Goal: Transaction & Acquisition: Purchase product/service

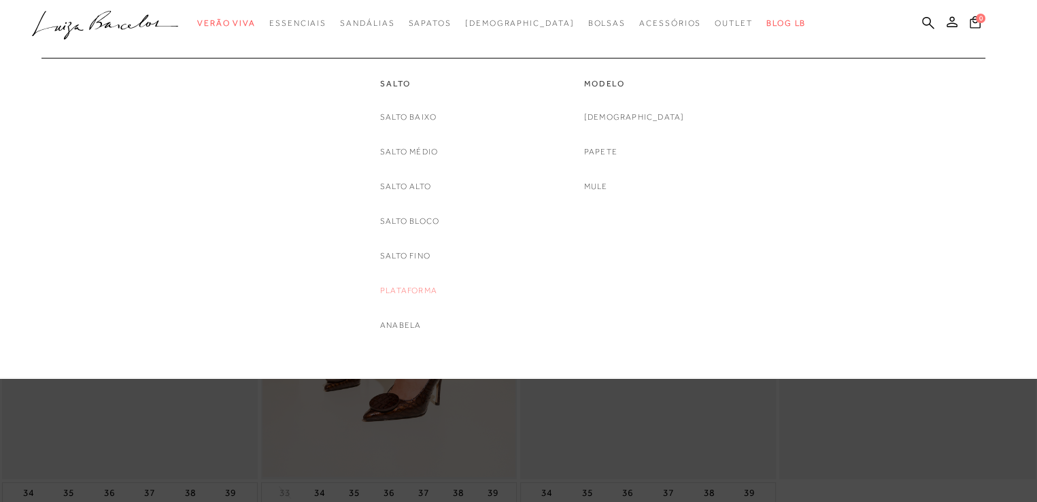
click at [392, 291] on link "Plataforma" at bounding box center [408, 291] width 57 height 14
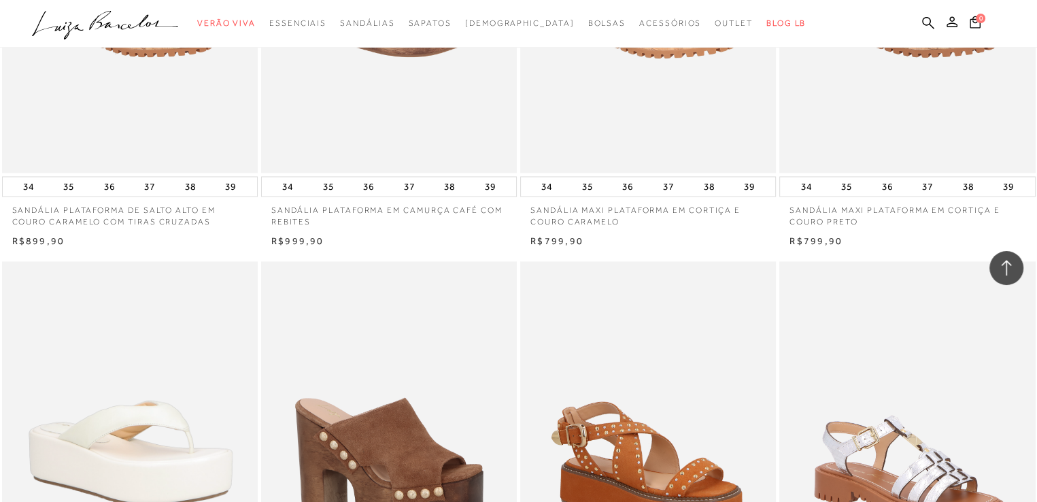
scroll to position [2634, 0]
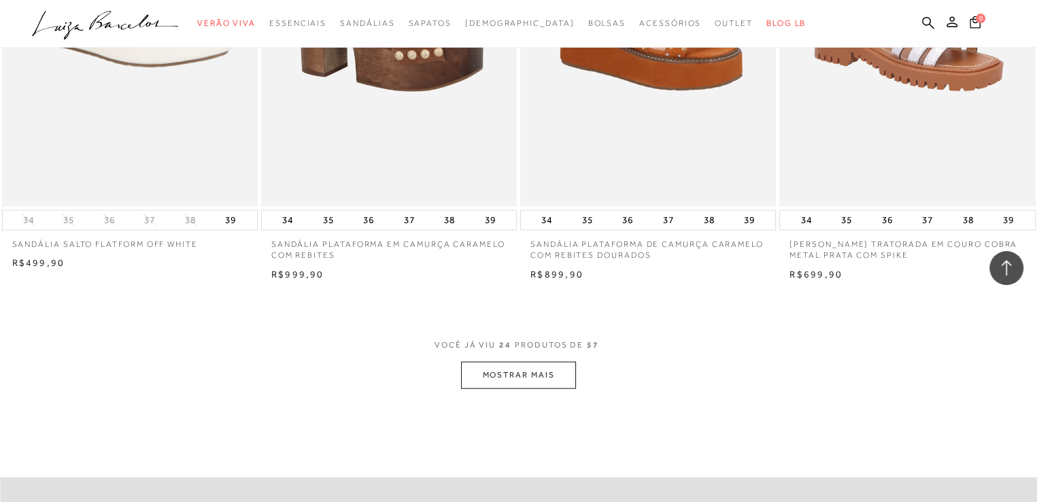
click at [503, 373] on button "MOSTRAR MAIS" at bounding box center [518, 375] width 114 height 27
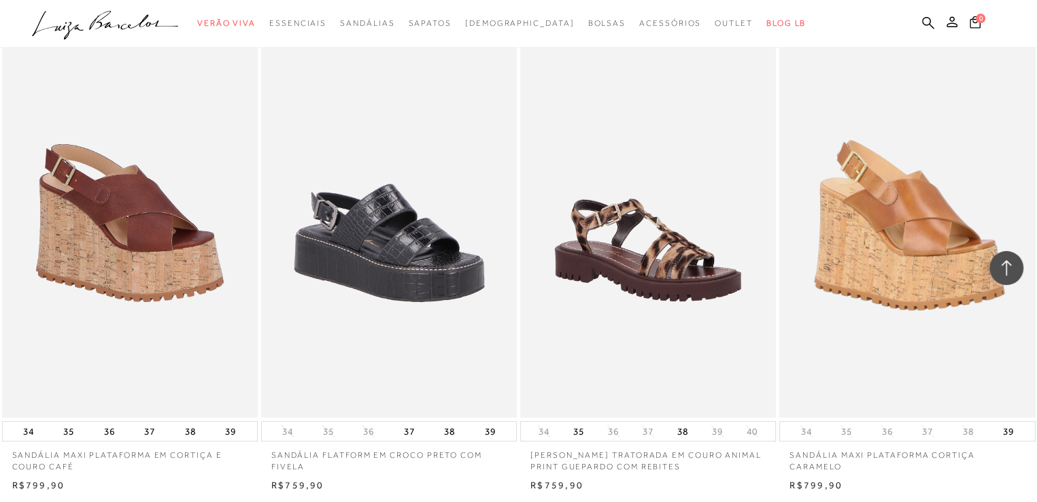
scroll to position [5707, 0]
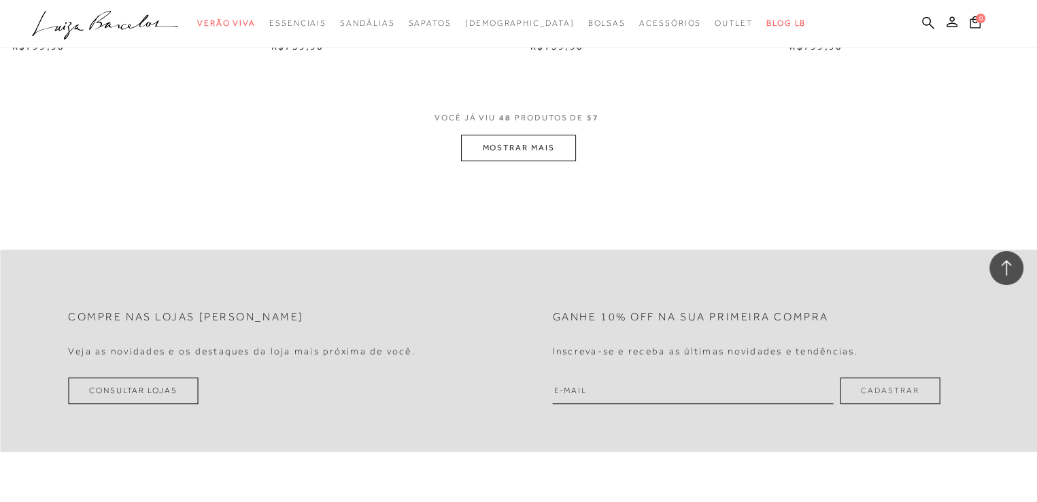
click at [538, 141] on button "MOSTRAR MAIS" at bounding box center [518, 148] width 114 height 27
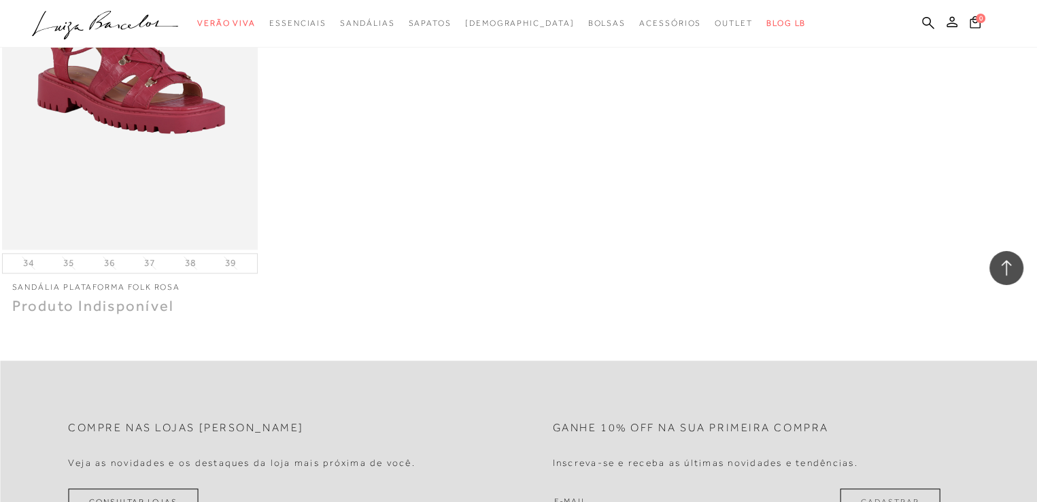
scroll to position [6904, 0]
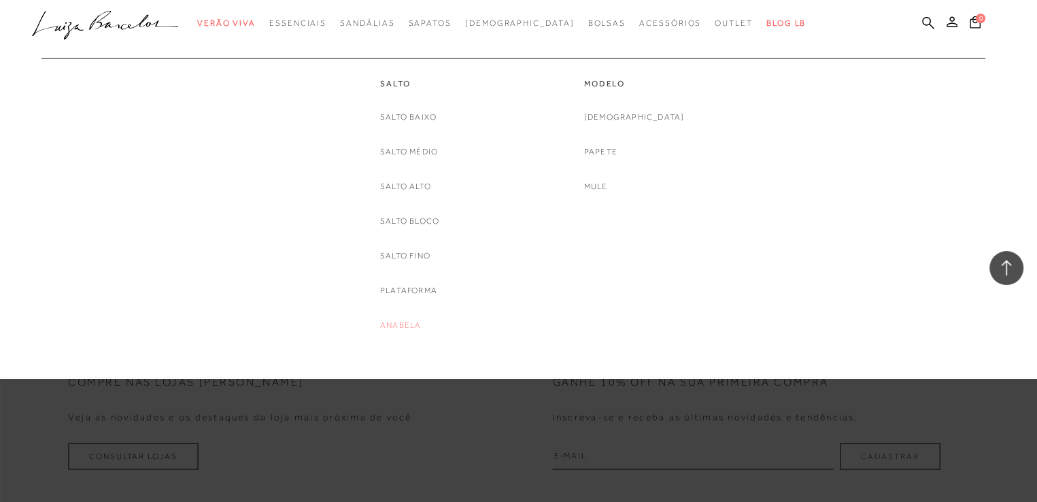
click at [395, 324] on link "Anabela" at bounding box center [400, 325] width 41 height 14
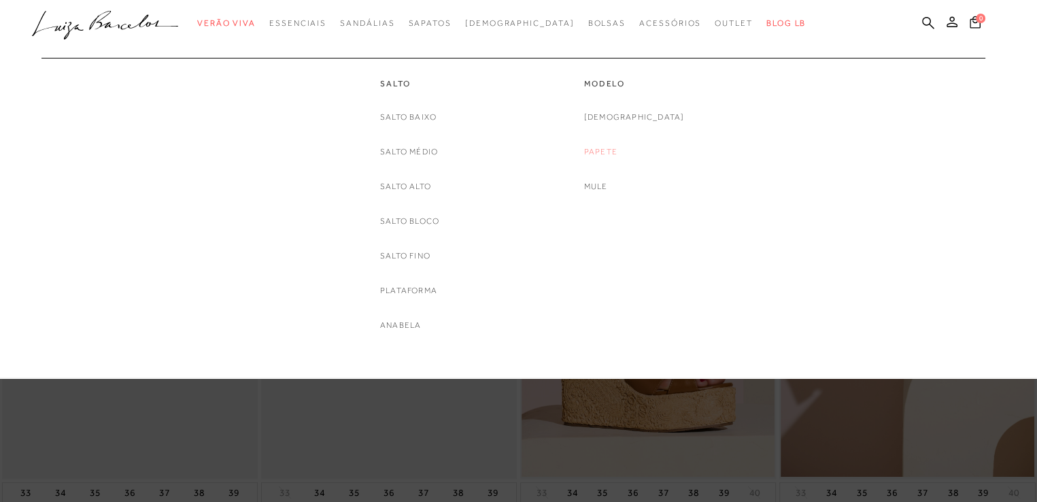
click at [618, 148] on link "Papete" at bounding box center [600, 152] width 33 height 14
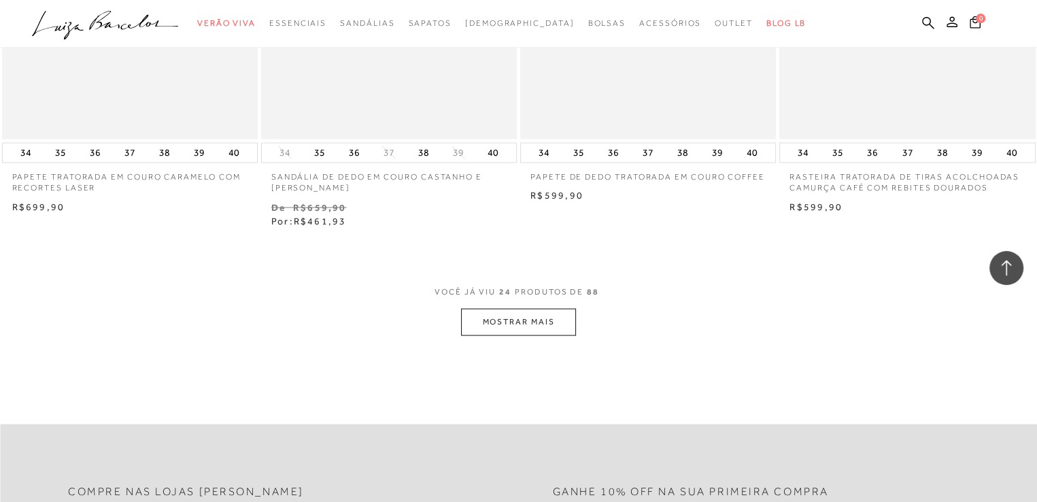
scroll to position [2729, 0]
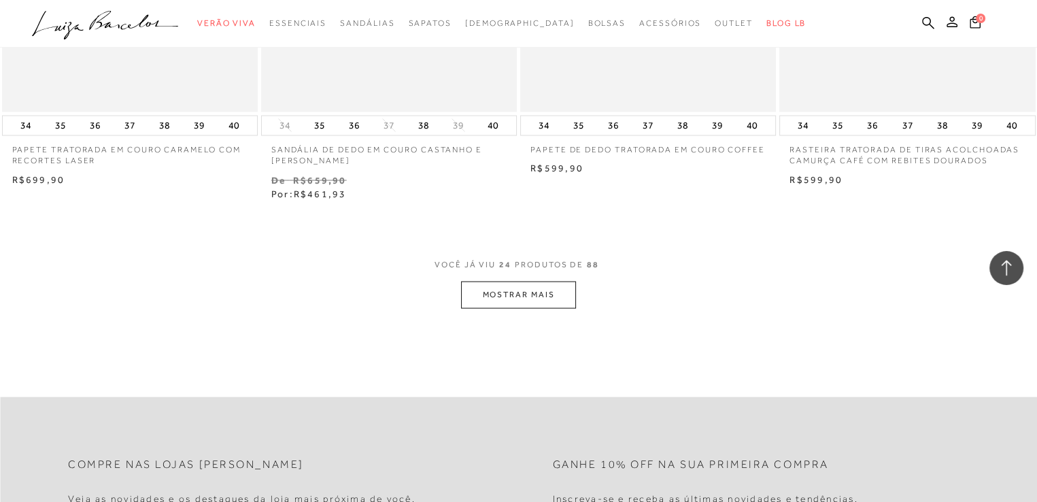
click at [545, 284] on button "MOSTRAR MAIS" at bounding box center [518, 295] width 114 height 27
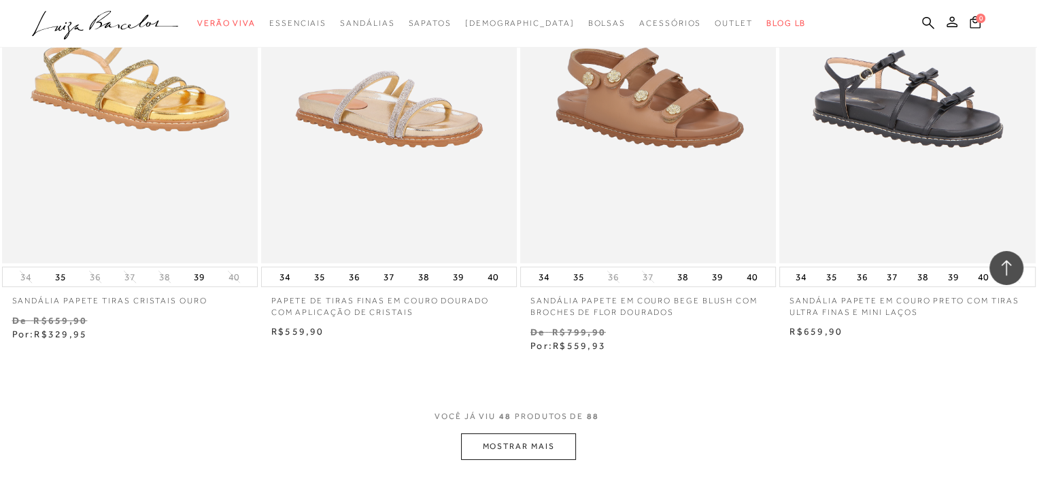
scroll to position [5567, 0]
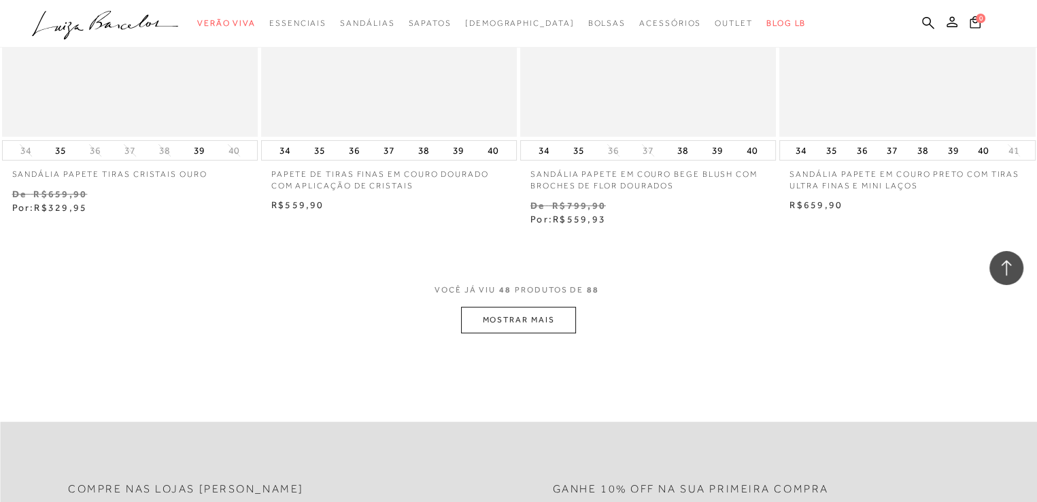
click at [543, 320] on button "MOSTRAR MAIS" at bounding box center [518, 320] width 114 height 27
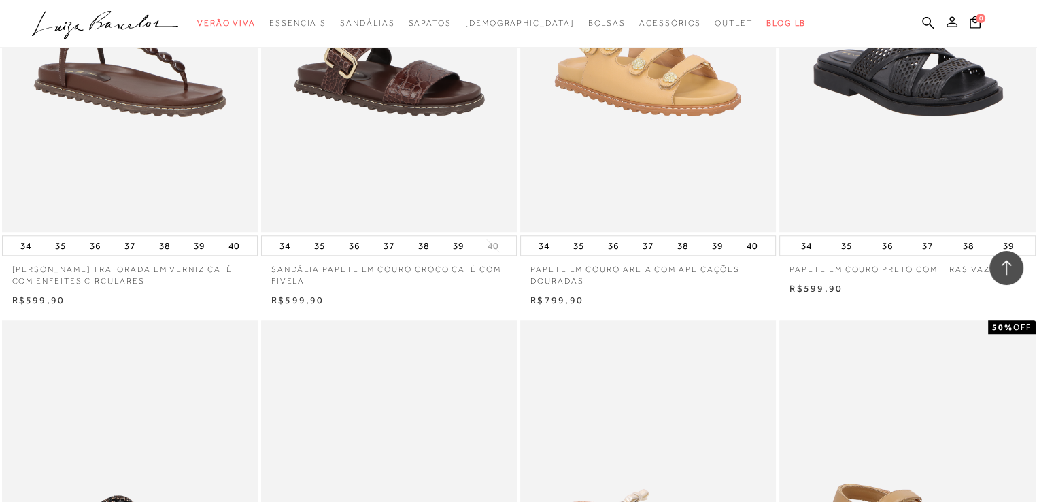
scroll to position [6884, 0]
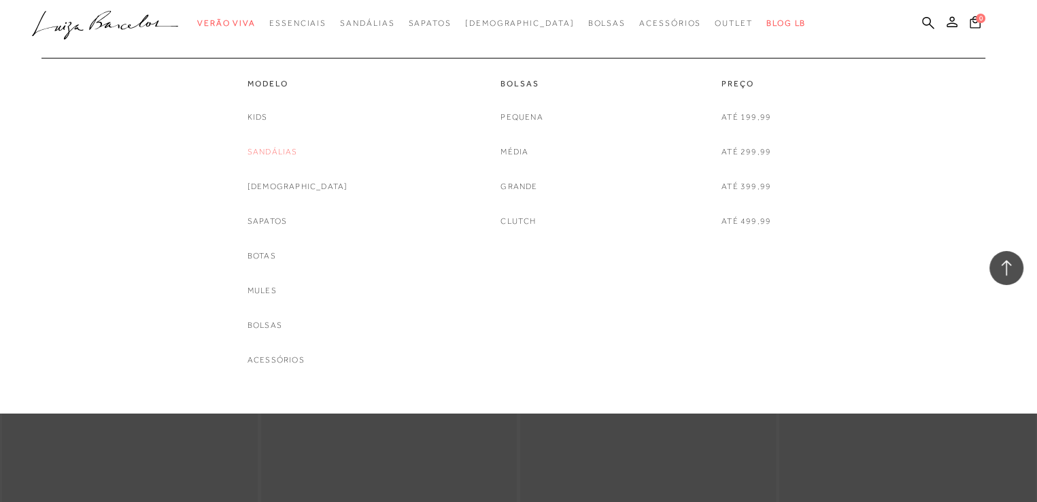
click at [290, 149] on link "Sandálias" at bounding box center [273, 152] width 50 height 14
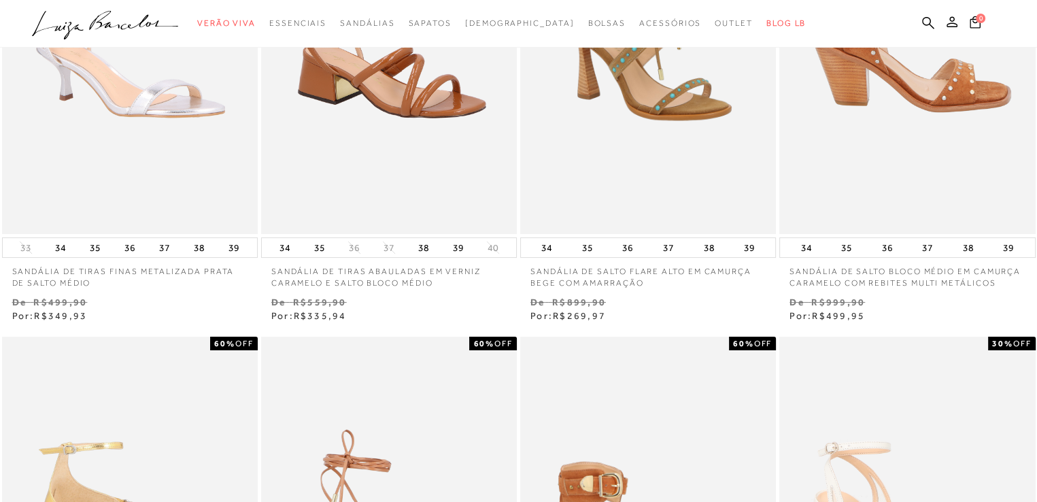
scroll to position [272, 0]
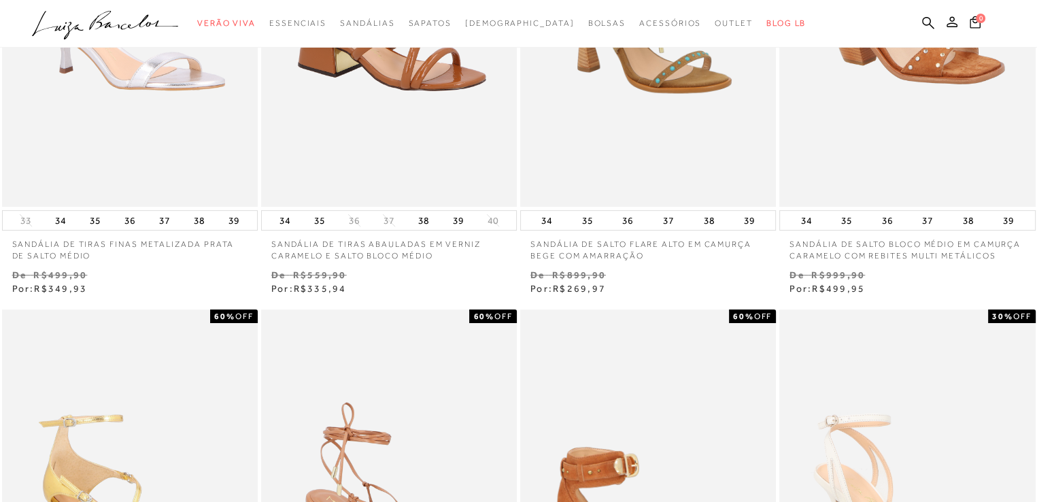
click at [620, 357] on img at bounding box center [649, 501] width 254 height 384
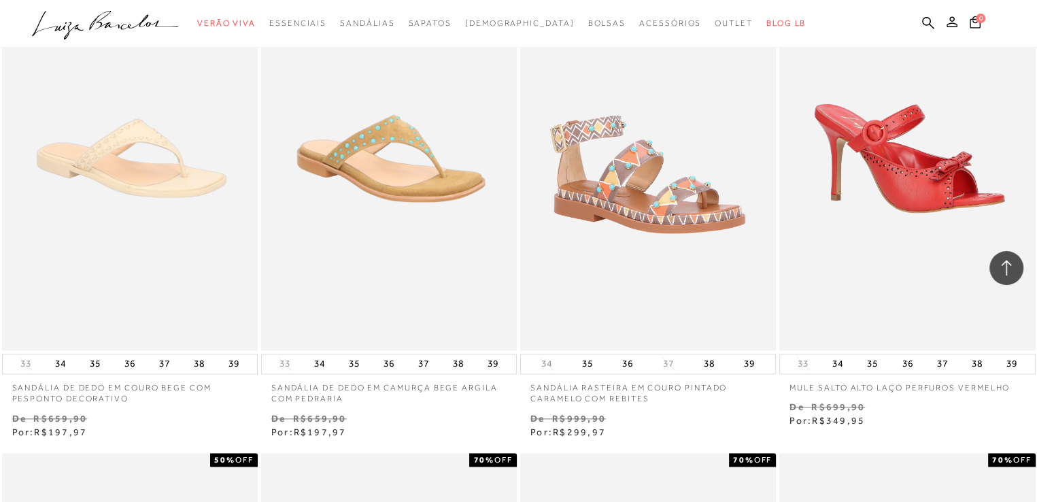
scroll to position [3200, 0]
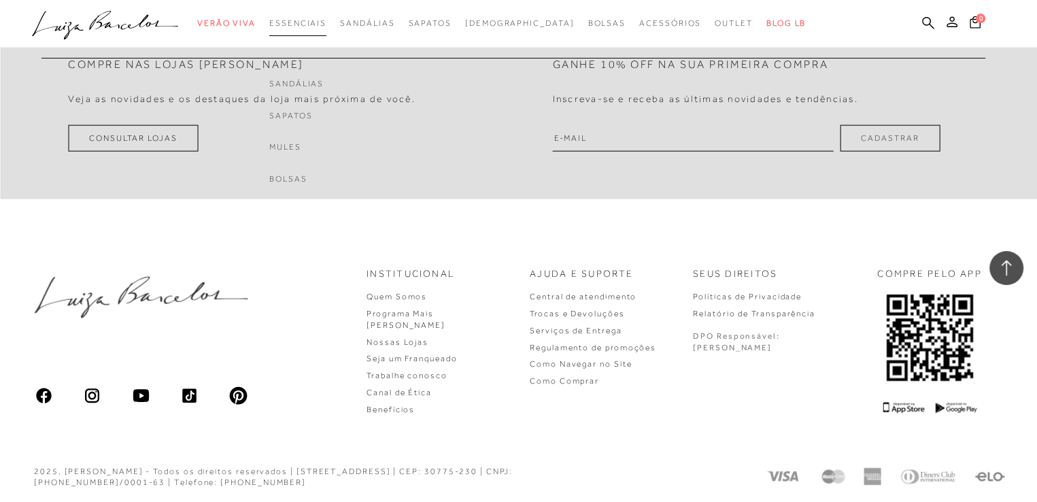
click at [326, 21] on span "Essenciais" at bounding box center [297, 23] width 57 height 10
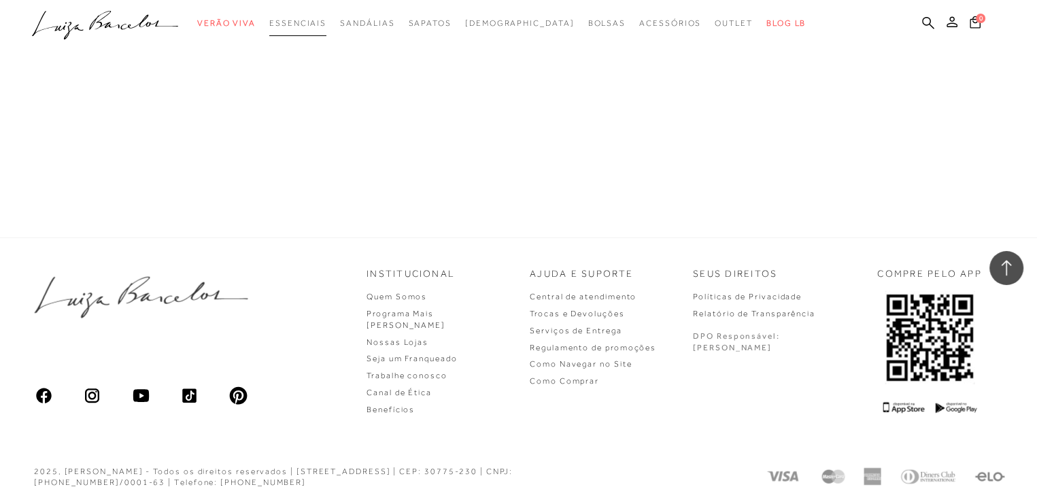
click at [326, 21] on span "Essenciais" at bounding box center [297, 23] width 57 height 10
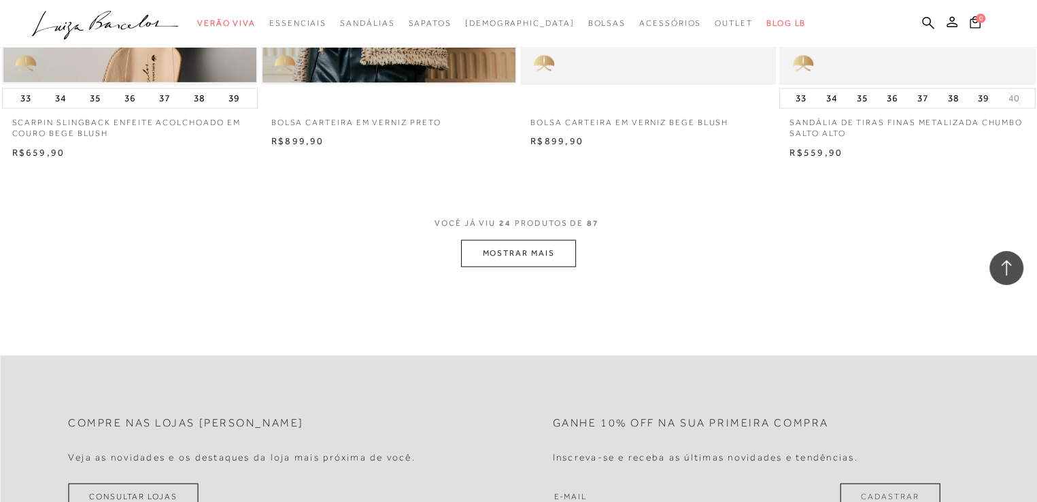
scroll to position [2814, 0]
